Goal: Information Seeking & Learning: Learn about a topic

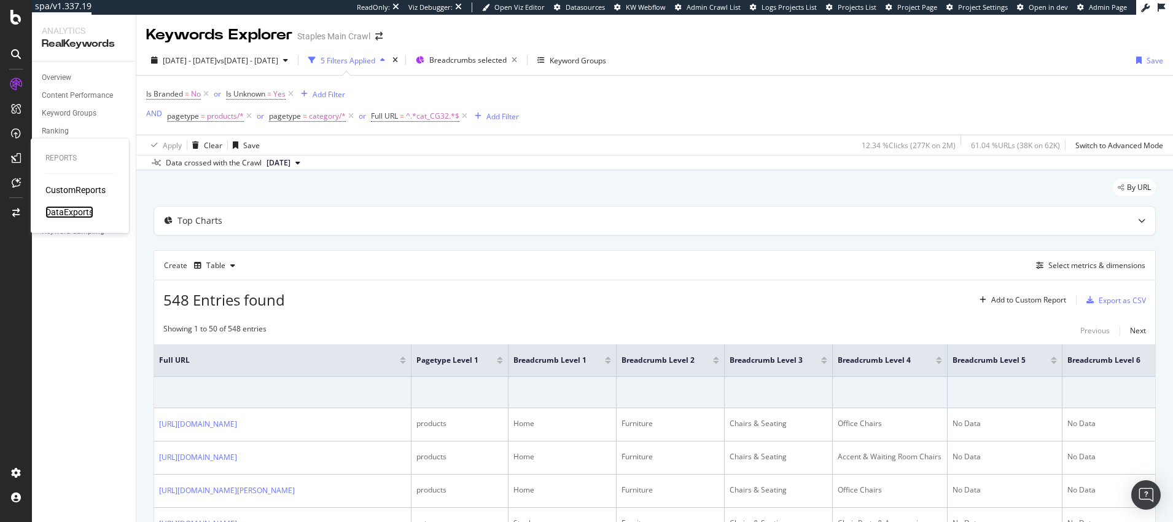
click at [69, 213] on div "DataExports" at bounding box center [69, 212] width 48 height 12
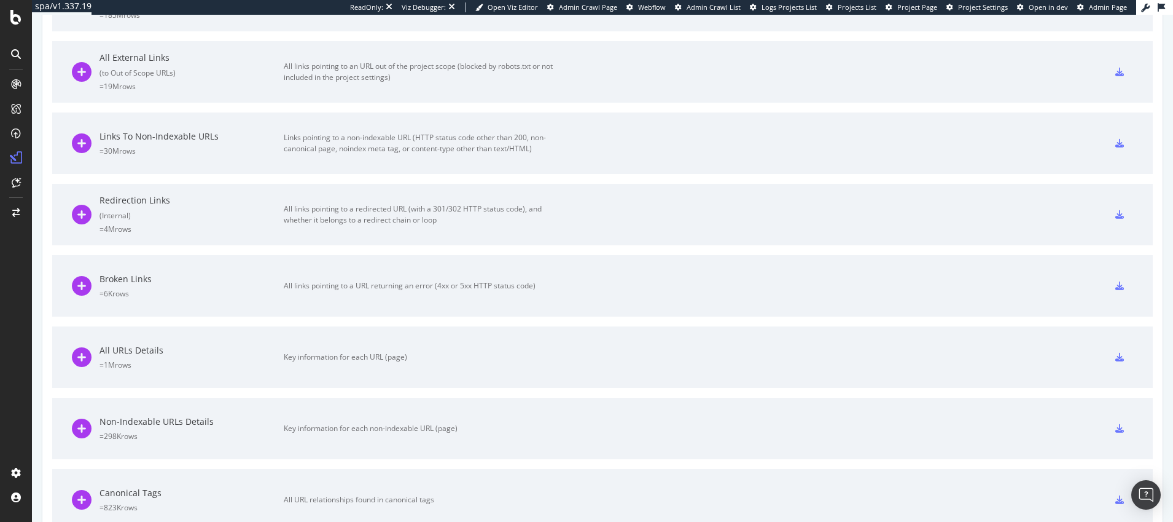
scroll to position [769, 0]
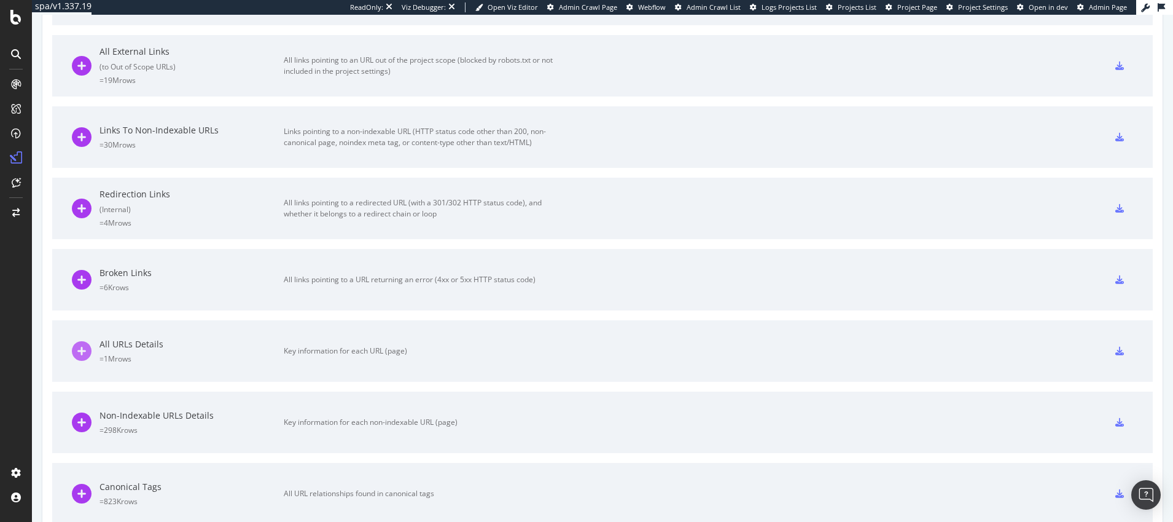
click at [82, 351] on icon at bounding box center [82, 351] width 20 height 20
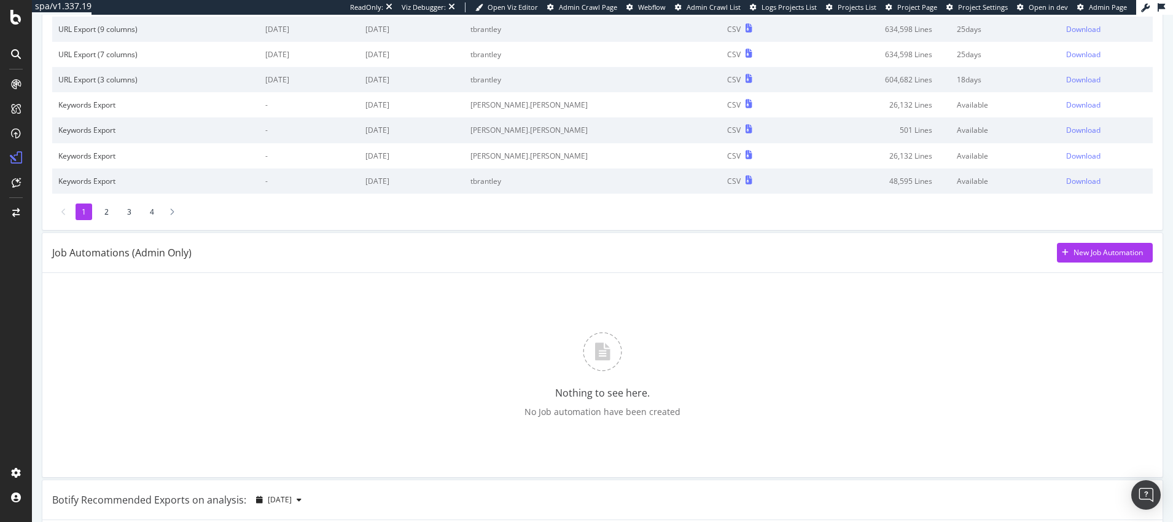
scroll to position [0, 0]
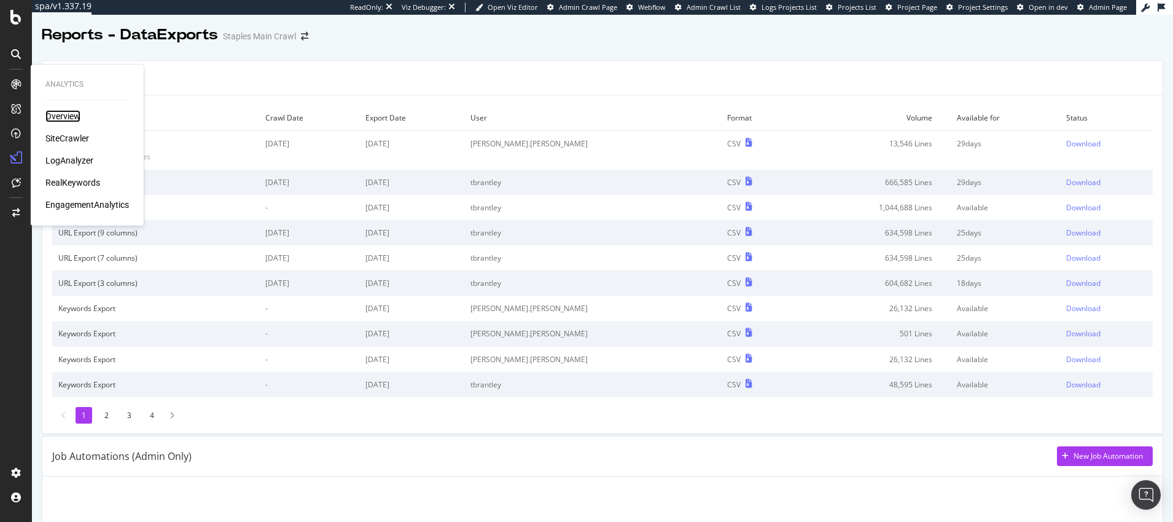
click at [63, 114] on div "Overview" at bounding box center [62, 116] width 35 height 12
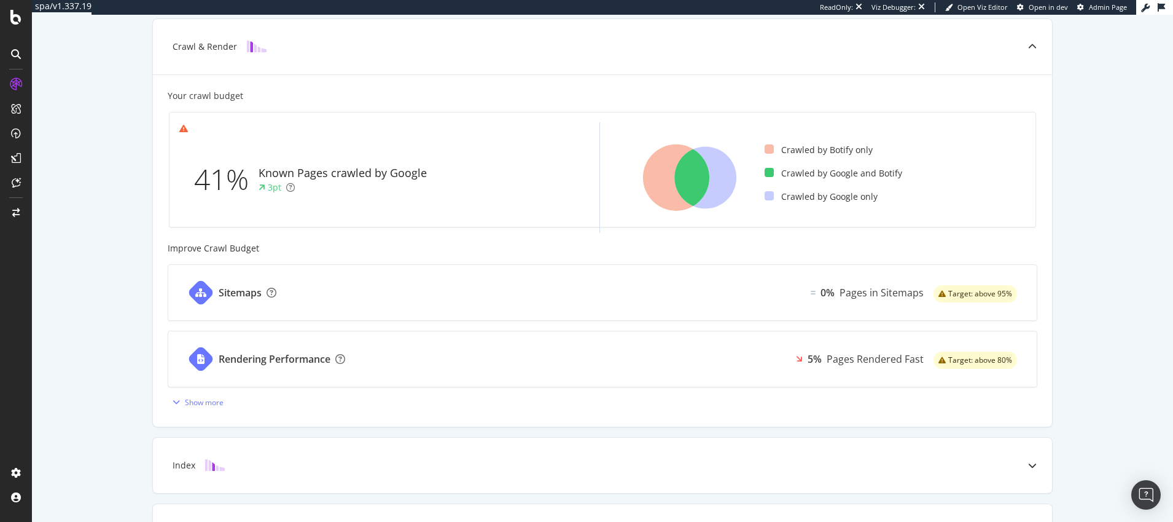
scroll to position [319, 0]
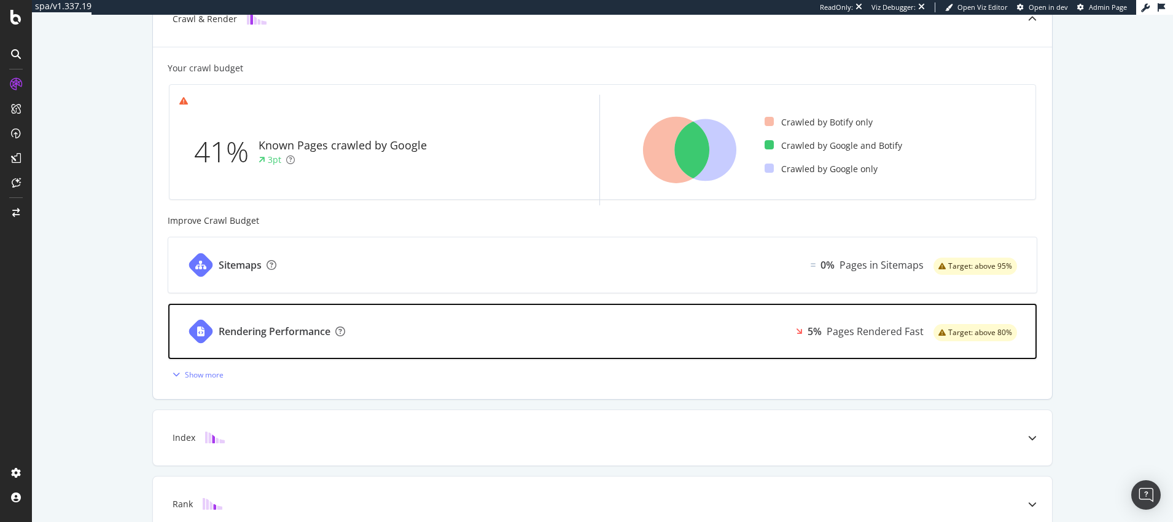
click at [286, 330] on div "Rendering Performance" at bounding box center [275, 331] width 112 height 14
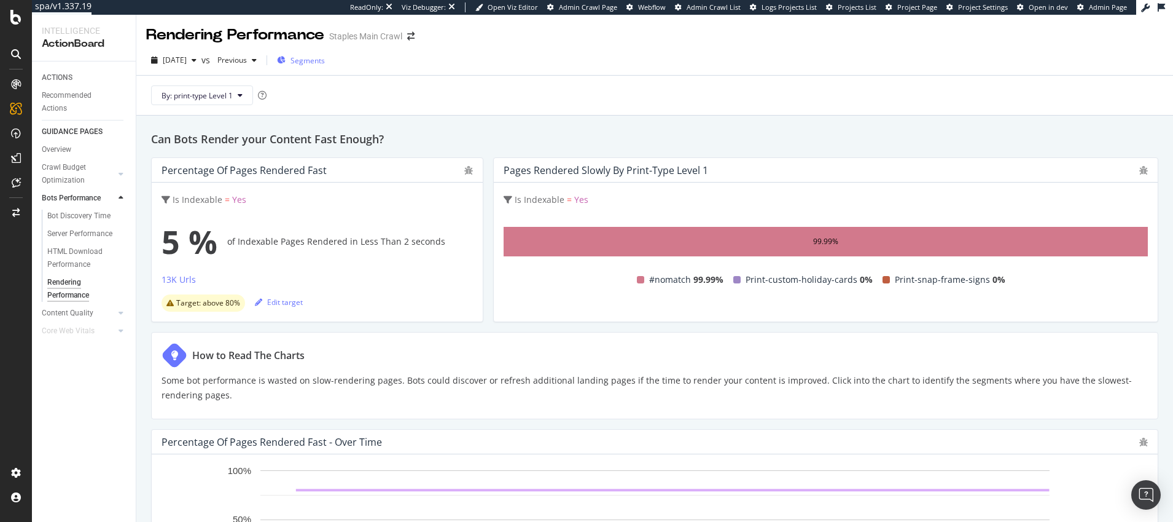
click at [319, 60] on span "Segments" at bounding box center [308, 60] width 34 height 10
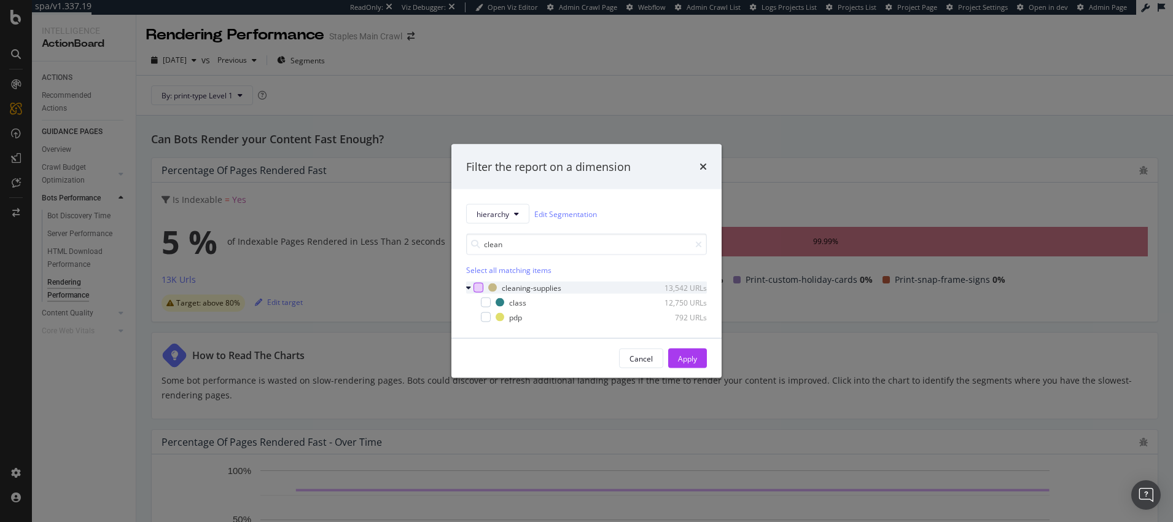
type input "clean"
click at [479, 286] on div "modal" at bounding box center [479, 288] width 10 height 10
click at [684, 355] on div "Apply" at bounding box center [687, 358] width 19 height 10
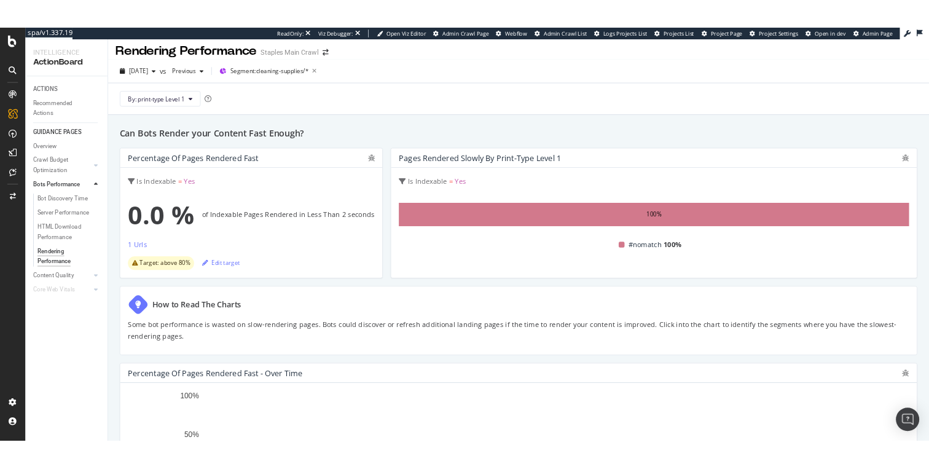
scroll to position [5, 0]
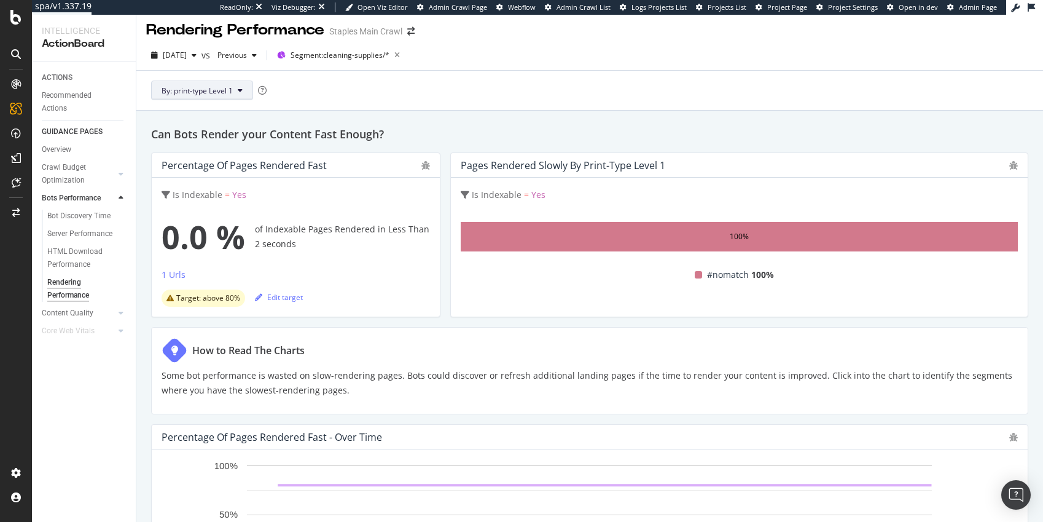
click at [217, 90] on span "By: print-type Level 1" at bounding box center [197, 90] width 71 height 10
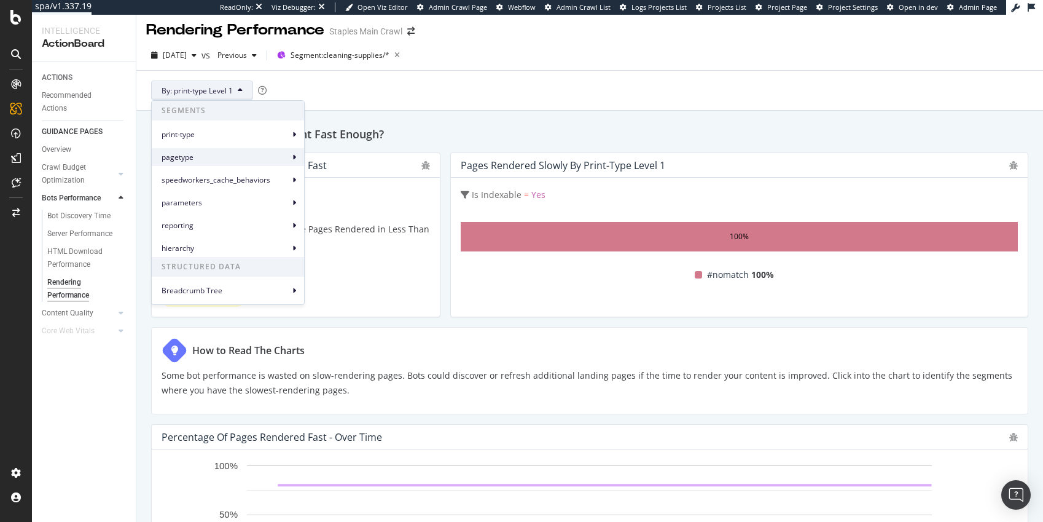
click at [182, 155] on span "pagetype" at bounding box center [226, 157] width 128 height 11
click at [337, 164] on span "pagetype Level 1" at bounding box center [348, 162] width 58 height 11
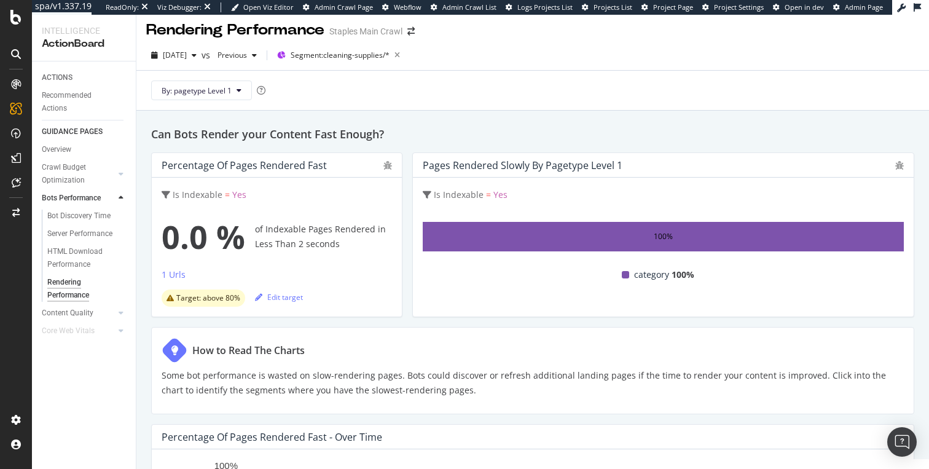
scroll to position [5, 0]
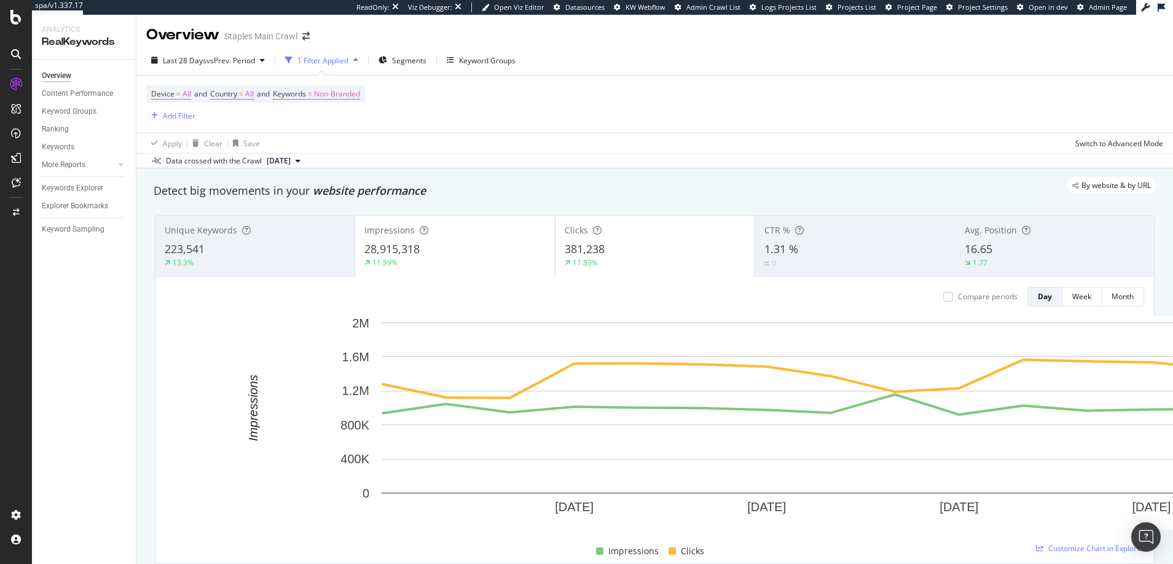
scroll to position [1648, 0]
